Goal: Transaction & Acquisition: Purchase product/service

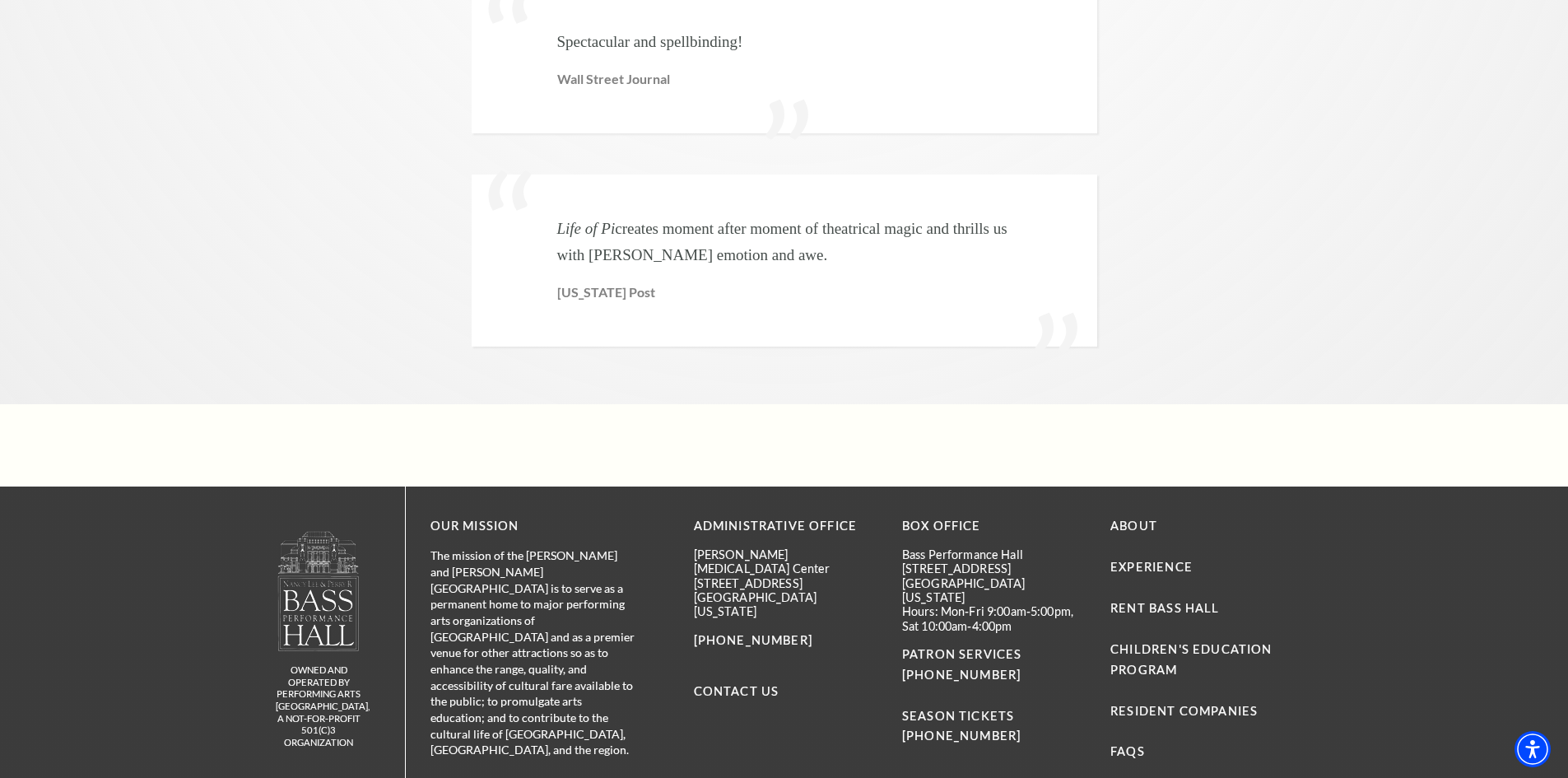
scroll to position [3974, 0]
